Goal: Information Seeking & Learning: Learn about a topic

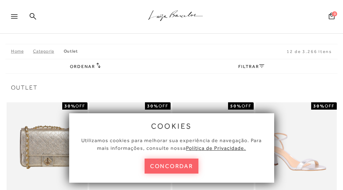
scroll to position [37, 0]
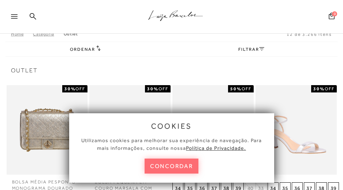
click at [172, 166] on button "concordar" at bounding box center [172, 166] width 54 height 15
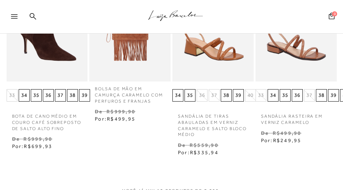
scroll to position [475, 0]
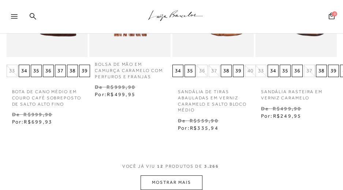
click at [180, 180] on button "MOSTRAR MAIS" at bounding box center [170, 183] width 61 height 14
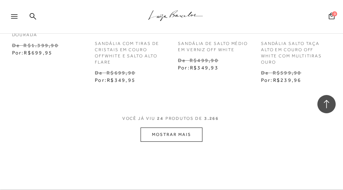
scroll to position [1024, 0]
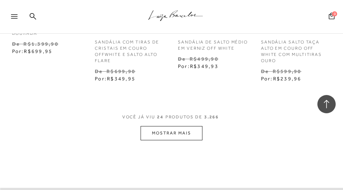
click at [172, 130] on button "MOSTRAR MAIS" at bounding box center [170, 133] width 61 height 14
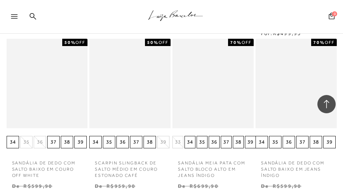
scroll to position [1499, 0]
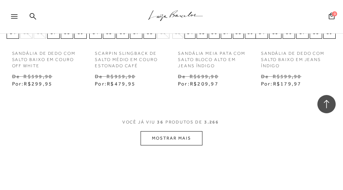
click at [171, 138] on button "MOSTRAR MAIS" at bounding box center [170, 138] width 61 height 14
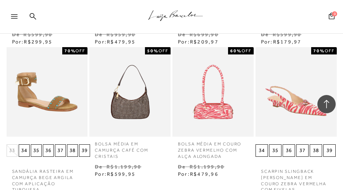
scroll to position [1536, 0]
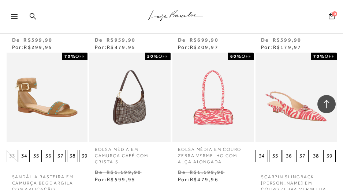
click at [145, 107] on img at bounding box center [130, 98] width 80 height 120
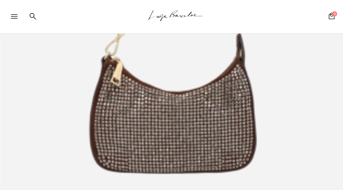
scroll to position [329, 0]
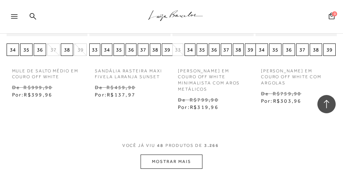
scroll to position [2011, 0]
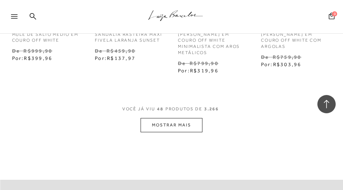
click at [200, 127] on button "MOSTRAR MAIS" at bounding box center [170, 125] width 61 height 14
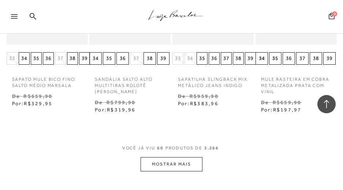
scroll to position [2487, 0]
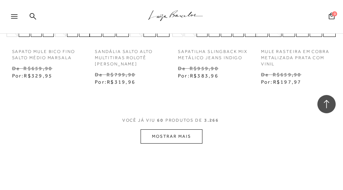
click at [184, 139] on button "MOSTRAR MAIS" at bounding box center [170, 137] width 61 height 14
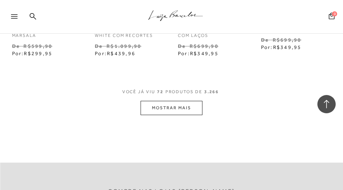
scroll to position [2999, 0]
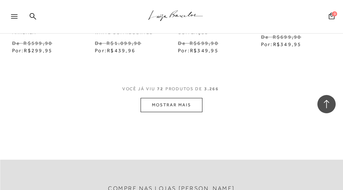
click at [177, 104] on button "MOSTRAR MAIS" at bounding box center [170, 105] width 61 height 14
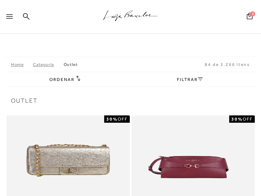
click at [10, 17] on icon at bounding box center [9, 16] width 7 height 4
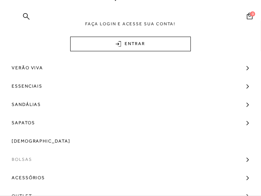
scroll to position [37, 0]
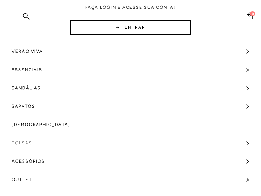
click at [23, 146] on span "Bolsas" at bounding box center [22, 143] width 20 height 18
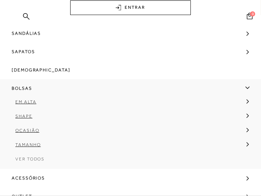
scroll to position [104, 0]
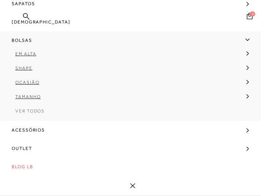
click at [34, 110] on span "Ver Todos" at bounding box center [29, 110] width 29 height 5
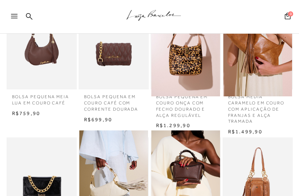
scroll to position [220, 0]
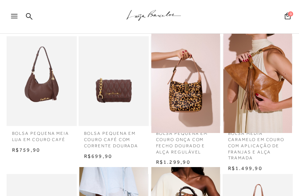
click at [47, 80] on img at bounding box center [41, 81] width 69 height 103
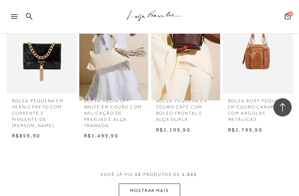
scroll to position [805, 0]
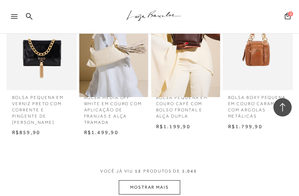
click at [171, 184] on button "MOSTRAR MAIS" at bounding box center [149, 187] width 61 height 14
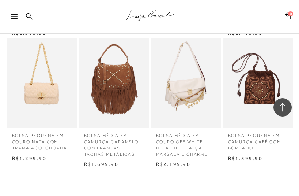
scroll to position [1244, 0]
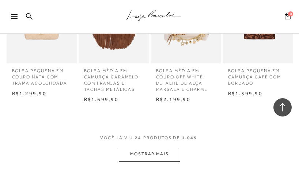
click at [142, 147] on span "VOCÊ JÁ VIU 24 PRODUTOS DE 1.045" at bounding box center [149, 140] width 99 height 13
click at [161, 161] on button "MOSTRAR MAIS" at bounding box center [149, 154] width 61 height 14
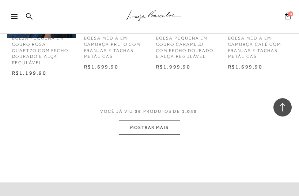
scroll to position [1683, 0]
click at [165, 134] on button "MOSTRAR MAIS" at bounding box center [149, 127] width 61 height 14
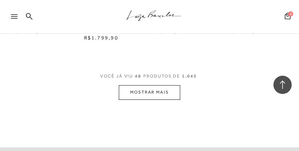
scroll to position [2122, 0]
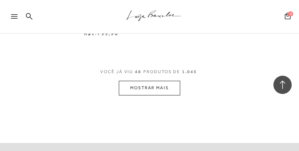
click at [161, 95] on button "MOSTRAR MAIS" at bounding box center [149, 88] width 61 height 14
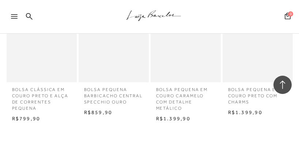
scroll to position [2415, 0]
